Goal: Task Accomplishment & Management: Manage account settings

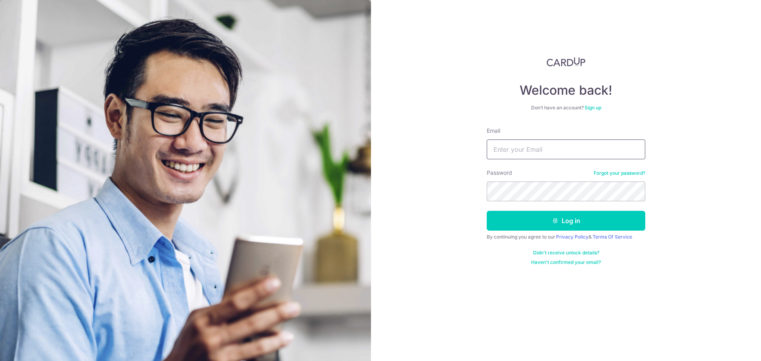
click at [554, 150] on input "Email" at bounding box center [566, 149] width 159 height 20
type input "[EMAIL_ADDRESS][DOMAIN_NAME]"
click at [559, 222] on button "Log in" at bounding box center [566, 221] width 159 height 20
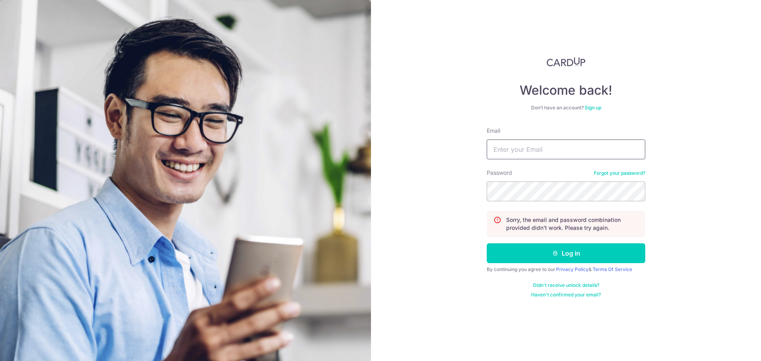
click at [566, 153] on input "Email" at bounding box center [566, 149] width 159 height 20
type input "[EMAIL_ADDRESS][DOMAIN_NAME]"
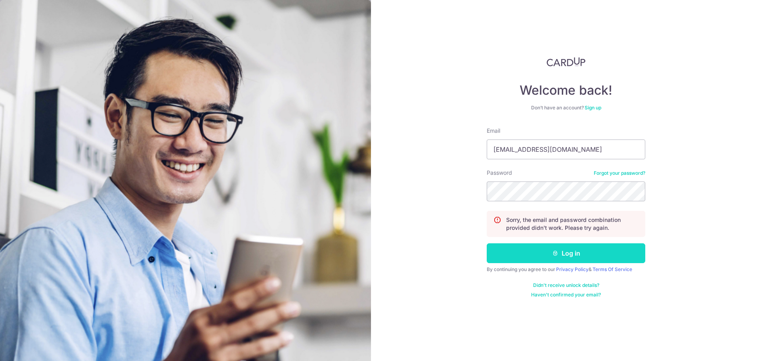
click at [565, 249] on button "Log in" at bounding box center [566, 253] width 159 height 20
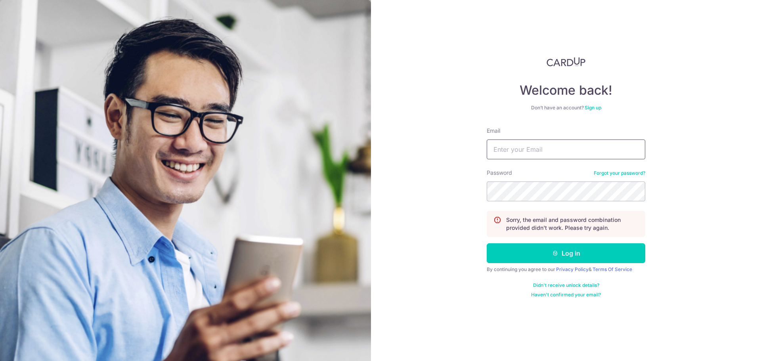
click at [504, 145] on input "Email" at bounding box center [566, 149] width 159 height 20
type input "[EMAIL_ADDRESS][DOMAIN_NAME]"
click at [576, 148] on input "[EMAIL_ADDRESS][DOMAIN_NAME]" at bounding box center [566, 149] width 159 height 20
click at [610, 173] on link "Forgot your password?" at bounding box center [620, 173] width 52 height 6
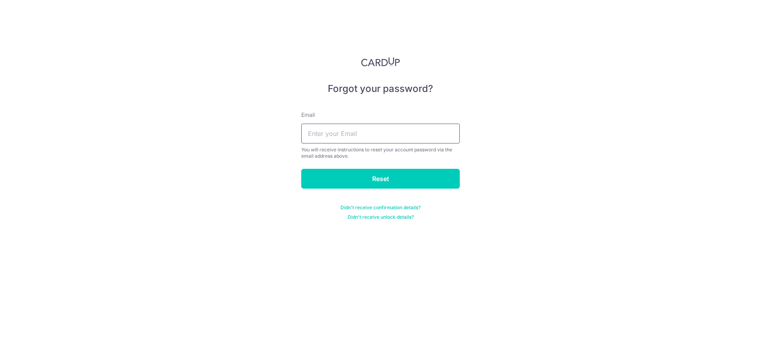
click at [372, 133] on input "text" at bounding box center [380, 134] width 159 height 20
type input "[EMAIL_ADDRESS][DOMAIN_NAME]"
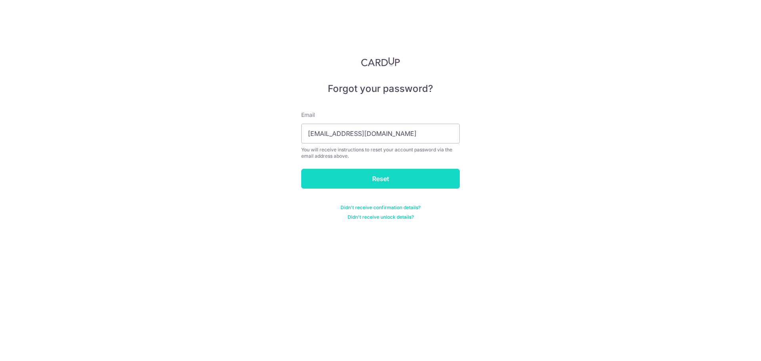
click at [376, 178] on input "Reset" at bounding box center [380, 179] width 159 height 20
